Goal: Information Seeking & Learning: Learn about a topic

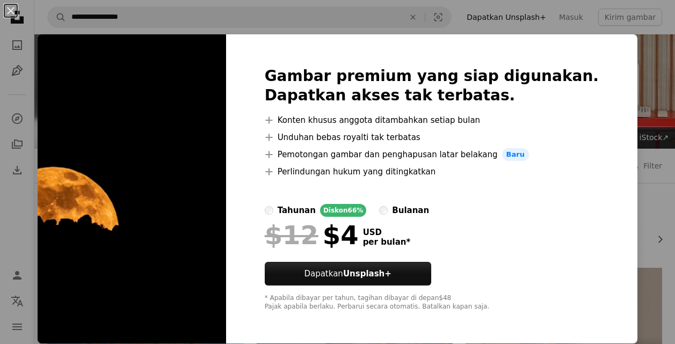
scroll to position [3061, 0]
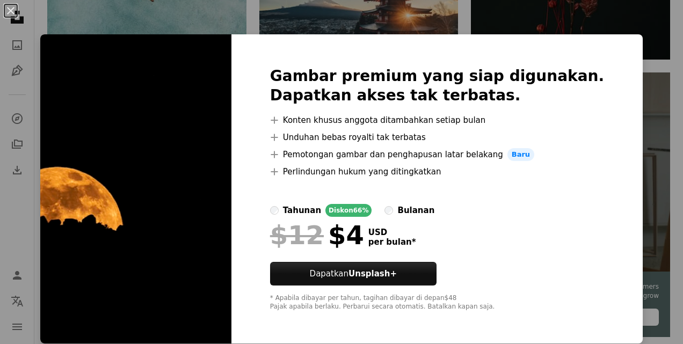
click at [637, 67] on div "An X shape Gambar premium yang siap digunakan. Dapatkan akses tak terbatas. A p…" at bounding box center [341, 172] width 683 height 344
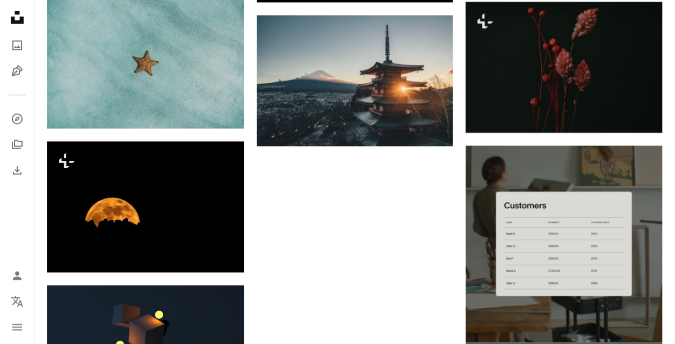
scroll to position [2900, 0]
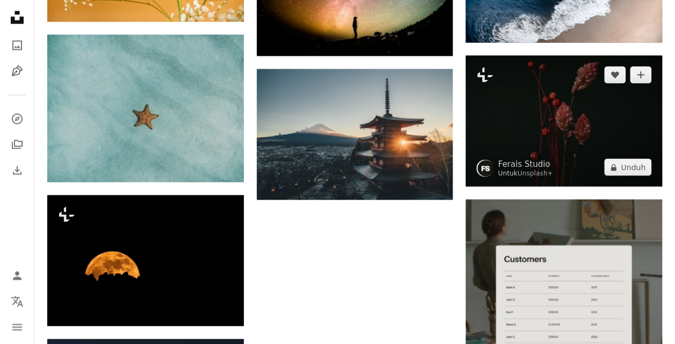
click at [514, 154] on img at bounding box center [564, 120] width 197 height 131
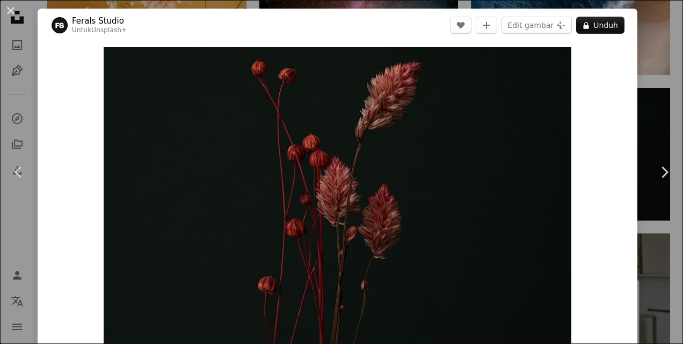
click at [646, 97] on div "An X shape Chevron left Chevron right Ferals Studio Untuk Unsplash+ A heart A p…" at bounding box center [341, 172] width 683 height 344
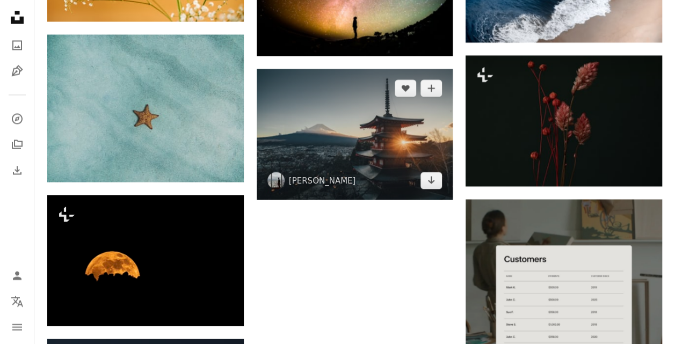
click at [368, 105] on img at bounding box center [355, 134] width 197 height 131
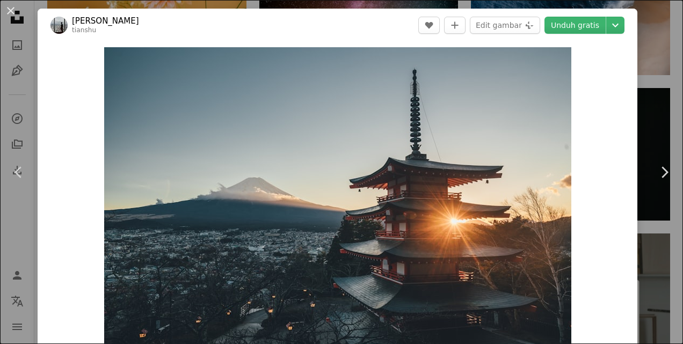
click at [635, 64] on div "An X shape Chevron left Chevron right [PERSON_NAME] [PERSON_NAME] A heart A plu…" at bounding box center [341, 172] width 683 height 344
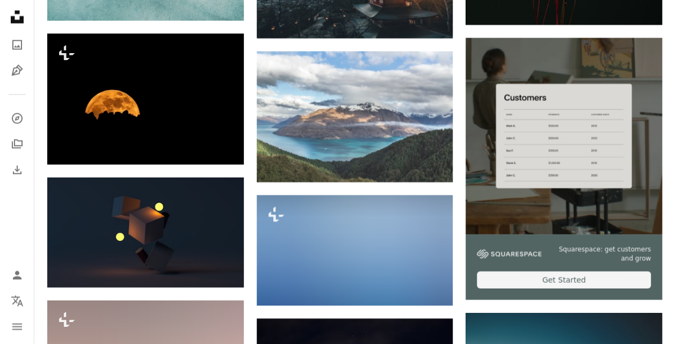
scroll to position [3329, 0]
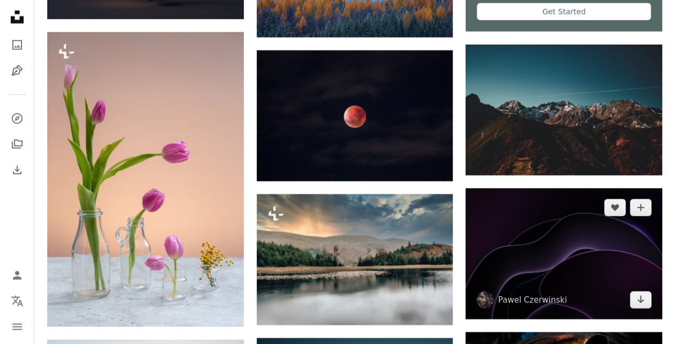
click at [513, 248] on img at bounding box center [564, 253] width 197 height 131
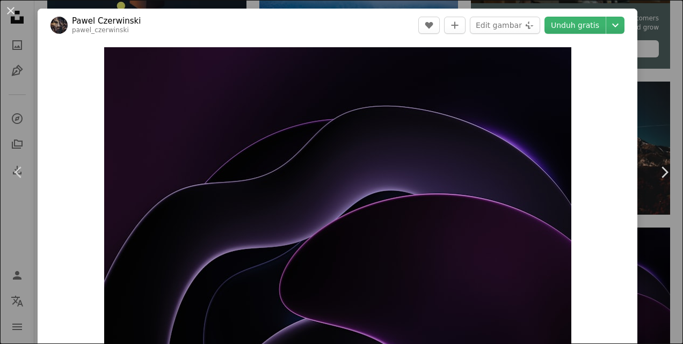
click at [654, 59] on div "An X shape Chevron left Chevron right [PERSON_NAME] pawel_czerwinski A heart A …" at bounding box center [341, 172] width 683 height 344
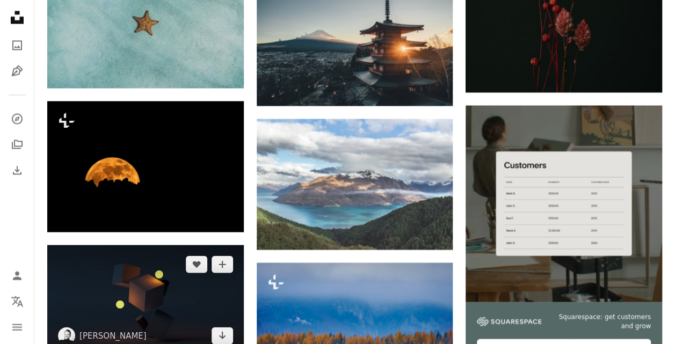
scroll to position [2927, 0]
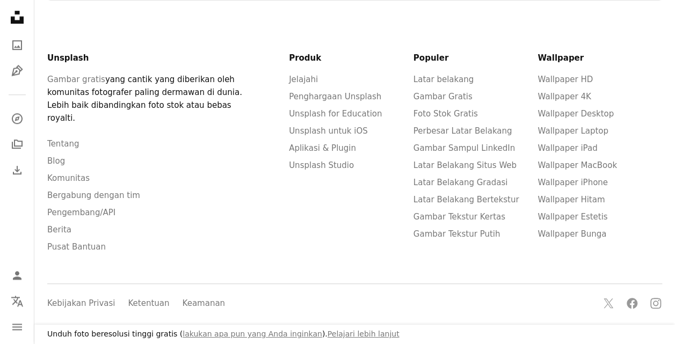
scroll to position [161, 0]
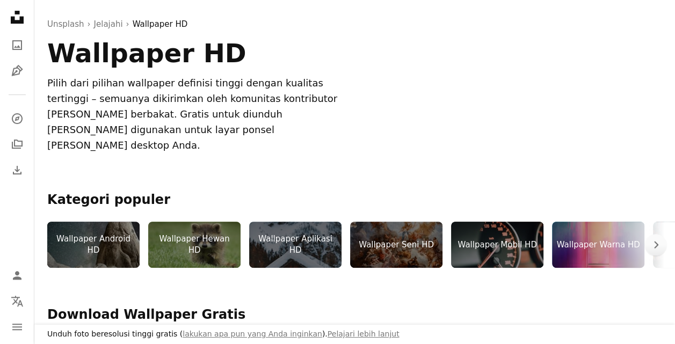
click at [322, 226] on div "Wallpaper Aplikasi HD" at bounding box center [295, 245] width 92 height 46
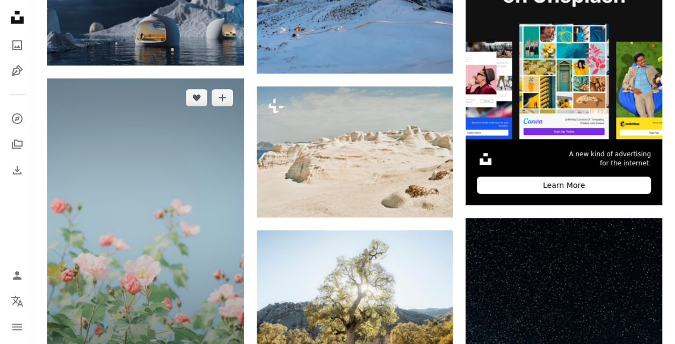
scroll to position [322, 0]
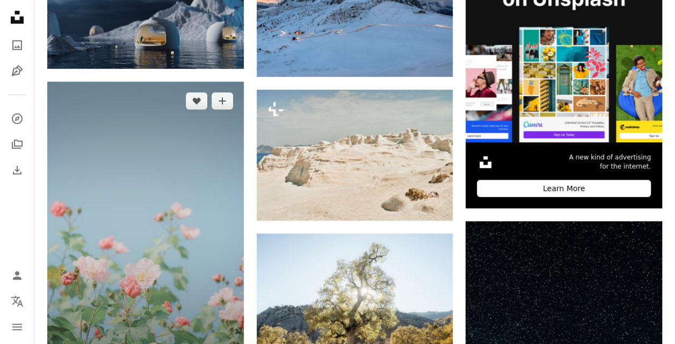
click at [179, 206] on img at bounding box center [145, 229] width 197 height 294
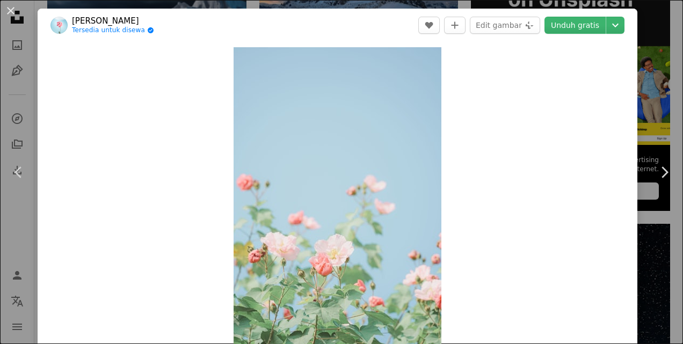
click at [639, 28] on div "An X shape Chevron left Chevron right [PERSON_NAME] Tersedia untuk disewa A che…" at bounding box center [341, 172] width 683 height 344
